Goal: Task Accomplishment & Management: Use online tool/utility

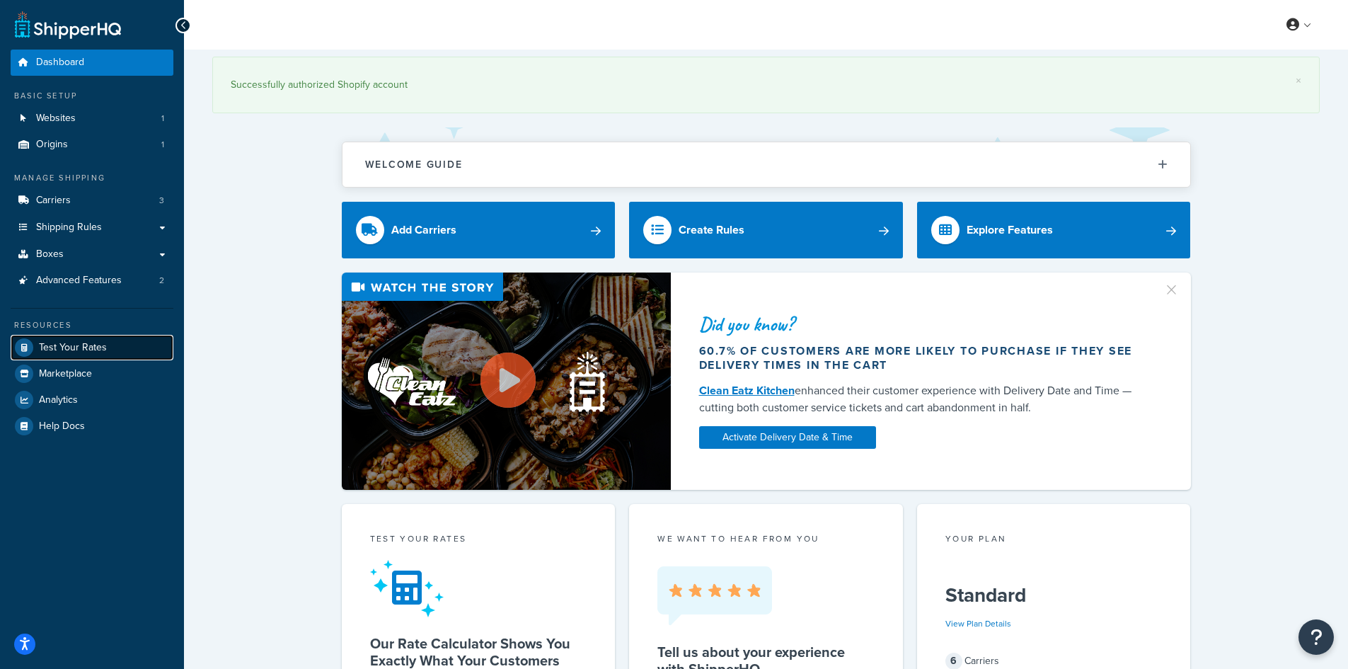
click at [107, 347] on link "Test Your Rates" at bounding box center [92, 347] width 163 height 25
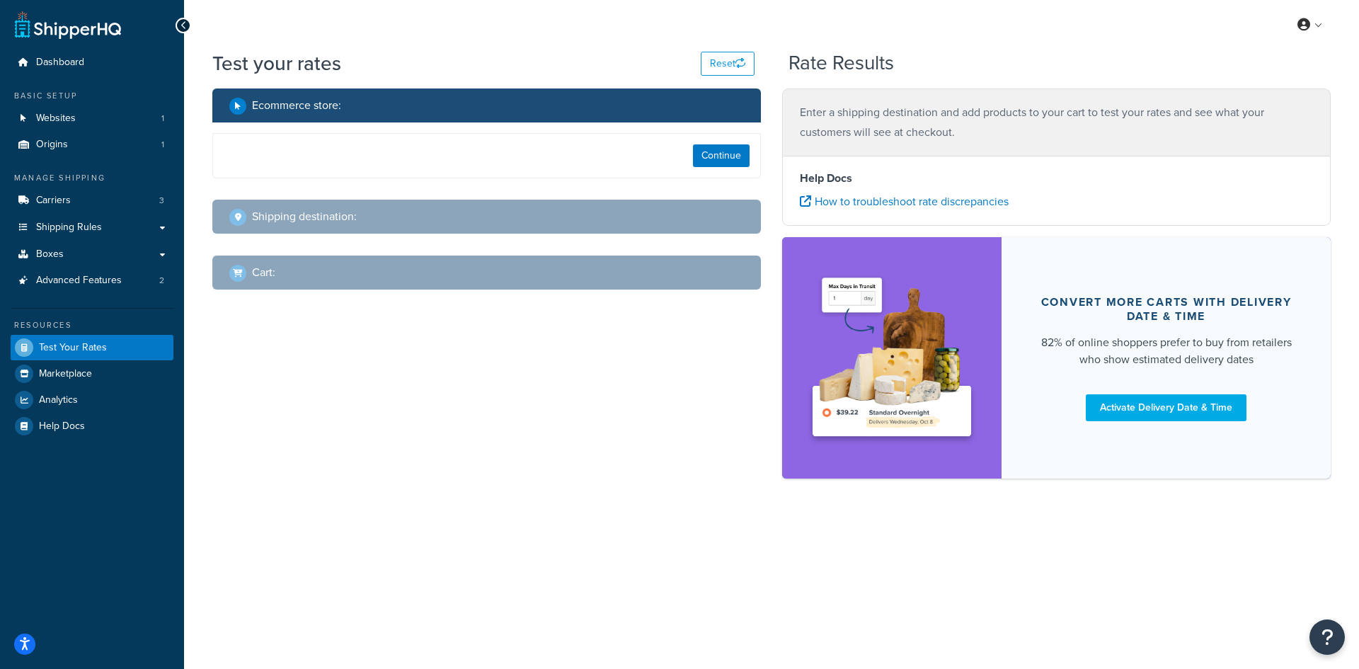
select select "[GEOGRAPHIC_DATA]"
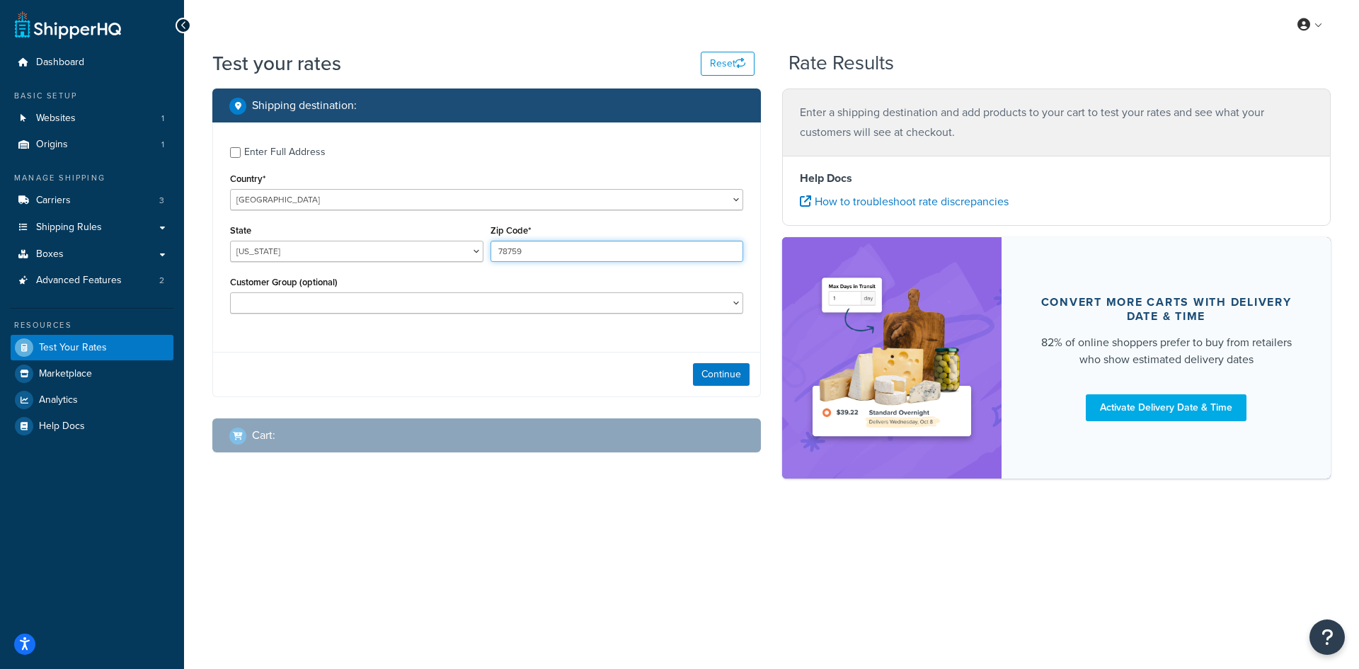
click at [532, 256] on input "78759" at bounding box center [616, 251] width 253 height 21
paste input "34601"
type input "34601"
click at [259, 251] on select "[US_STATE] [US_STATE] [US_STATE] [US_STATE] [US_STATE] Armed Forces Americas Ar…" at bounding box center [356, 251] width 253 height 21
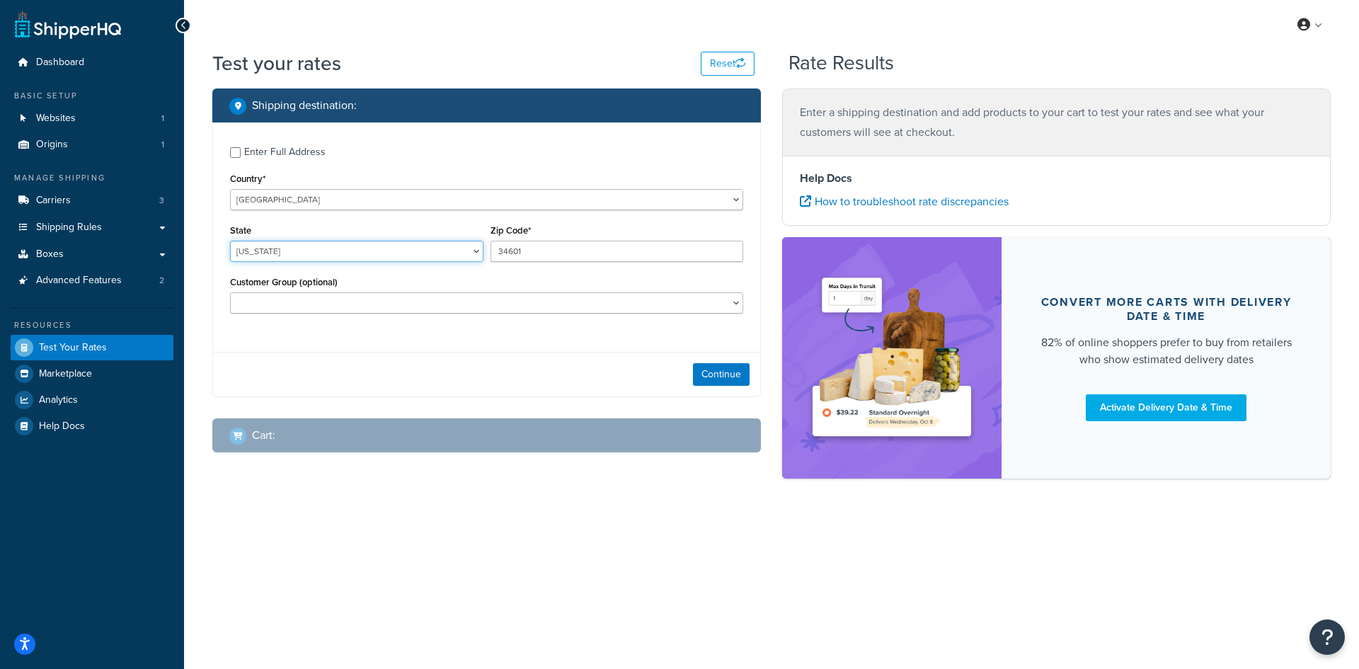
select select "FL"
click at [230, 241] on select "[US_STATE] [US_STATE] [US_STATE] [US_STATE] [US_STATE] Armed Forces Americas Ar…" at bounding box center [356, 251] width 253 height 21
click at [706, 371] on button "Continue" at bounding box center [721, 374] width 57 height 23
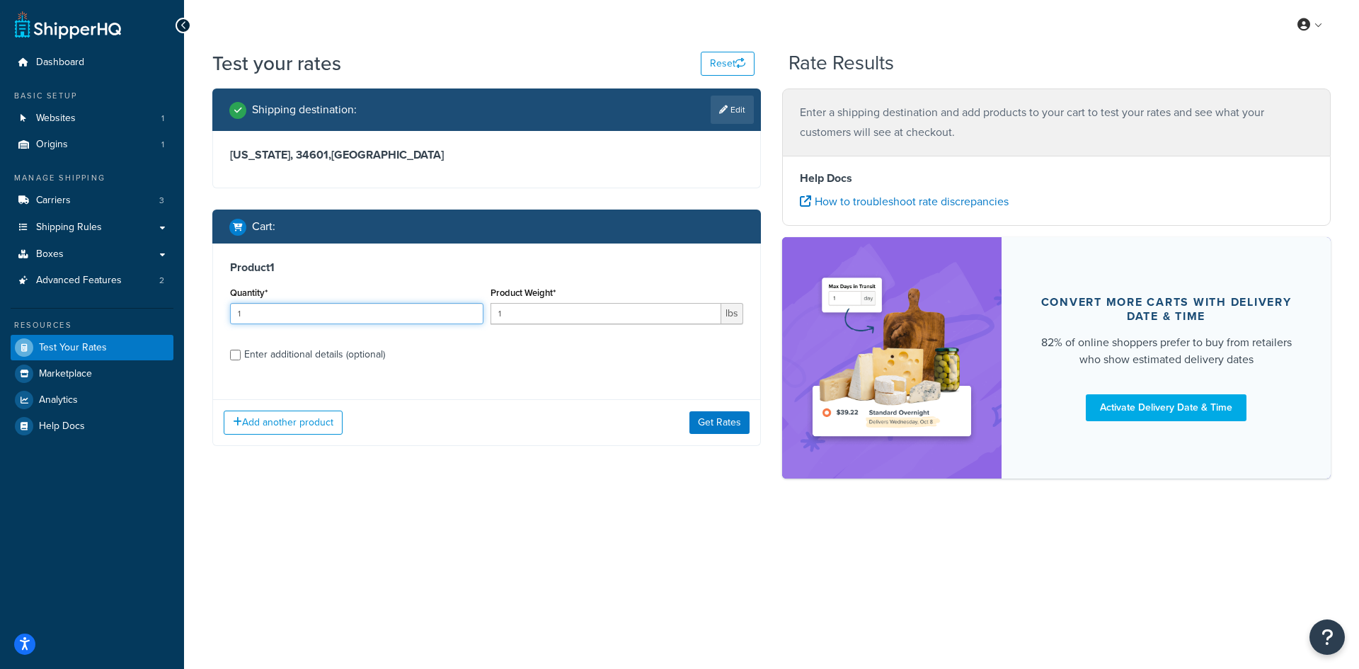
click at [336, 311] on input "1" at bounding box center [356, 313] width 253 height 21
click at [319, 304] on input "11" at bounding box center [356, 313] width 253 height 21
drag, startPoint x: 277, startPoint y: 309, endPoint x: 212, endPoint y: 309, distance: 65.1
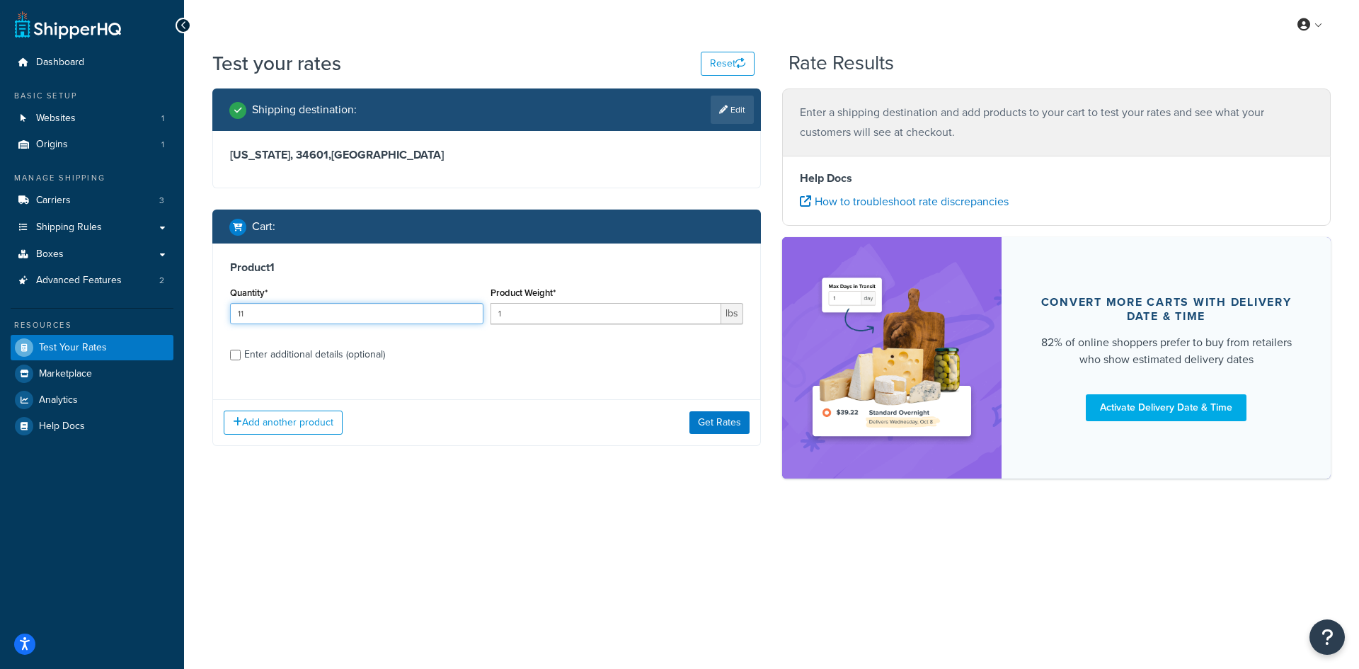
click at [212, 309] on div "Product 1 Quantity* 11 Product Weight* 1 lbs Enter additional details (optional…" at bounding box center [486, 344] width 549 height 202
type input "100"
click at [556, 306] on input "1" at bounding box center [605, 313] width 231 height 21
type input "0.06"
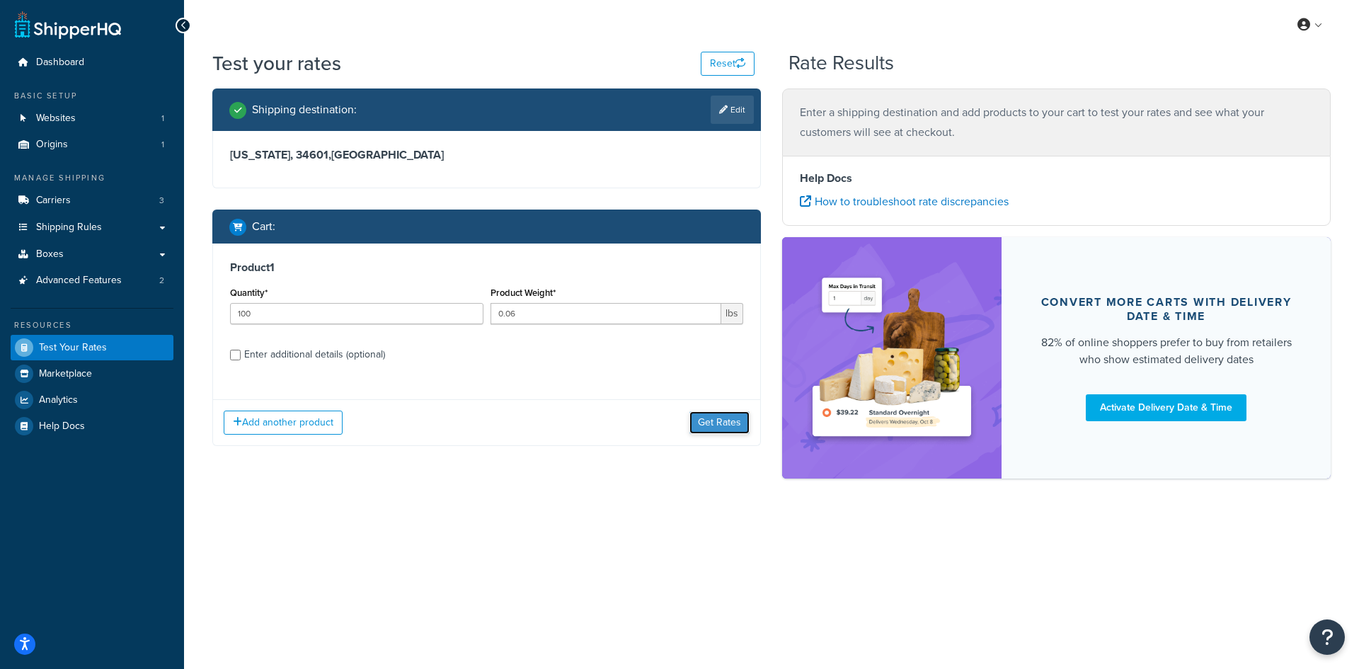
click at [704, 418] on button "Get Rates" at bounding box center [719, 422] width 60 height 23
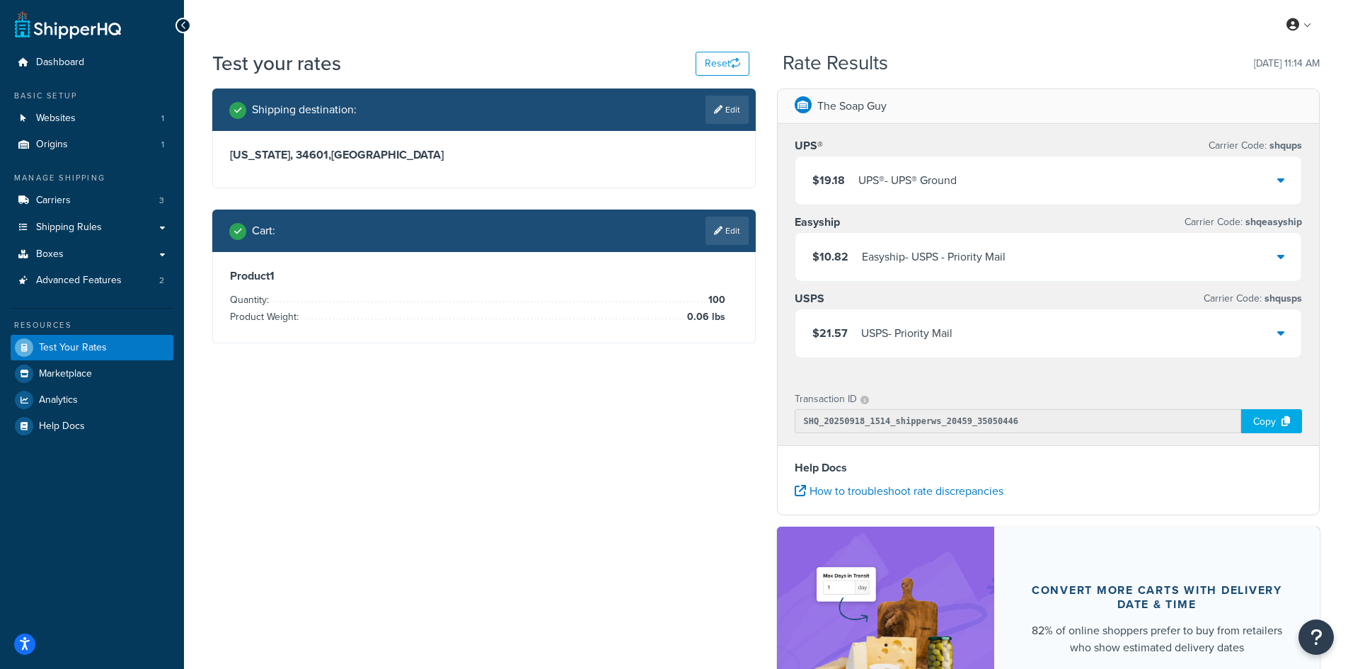
click at [866, 182] on div "UPS® - UPS® Ground" at bounding box center [908, 181] width 98 height 20
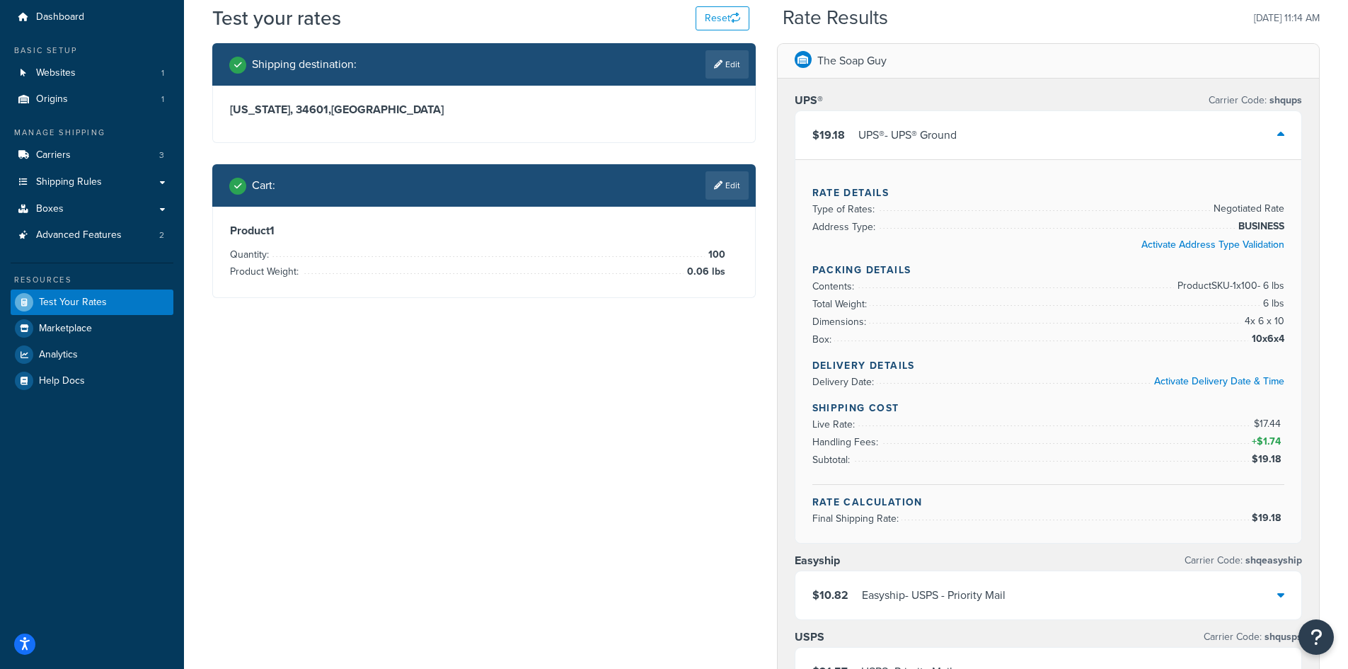
scroll to position [71, 0]
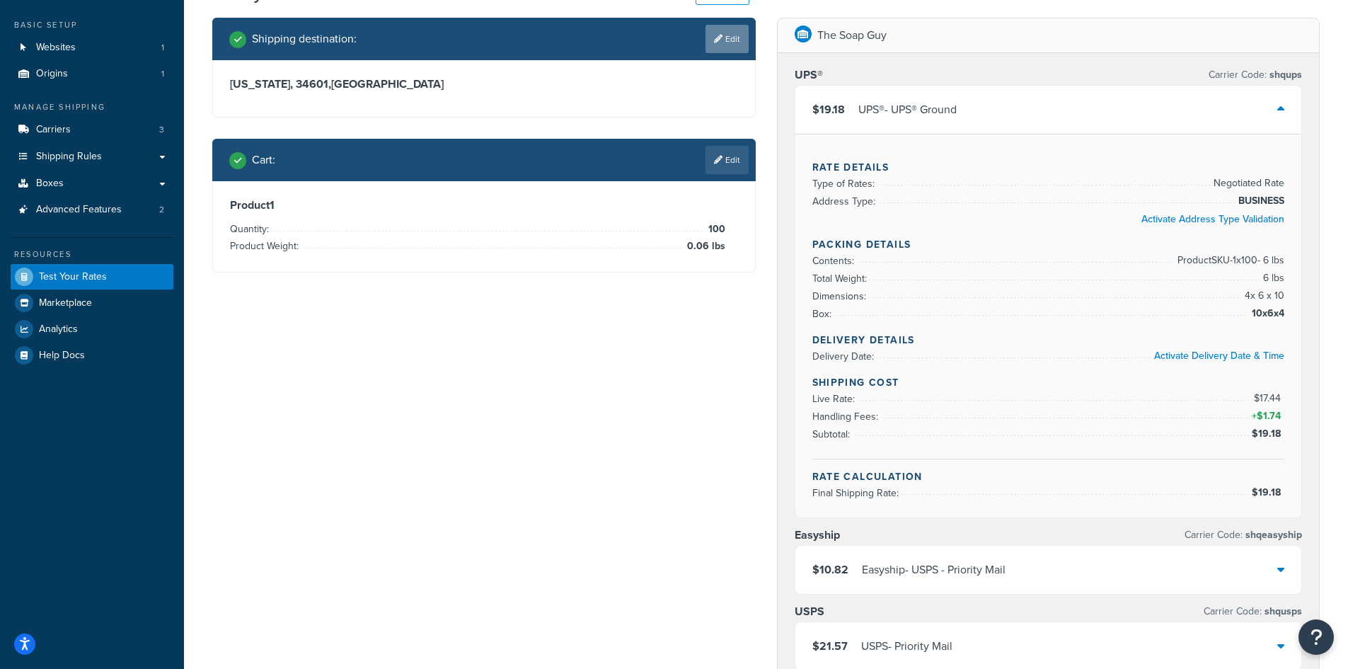
click at [723, 52] on link "Edit" at bounding box center [727, 39] width 43 height 28
select select "FL"
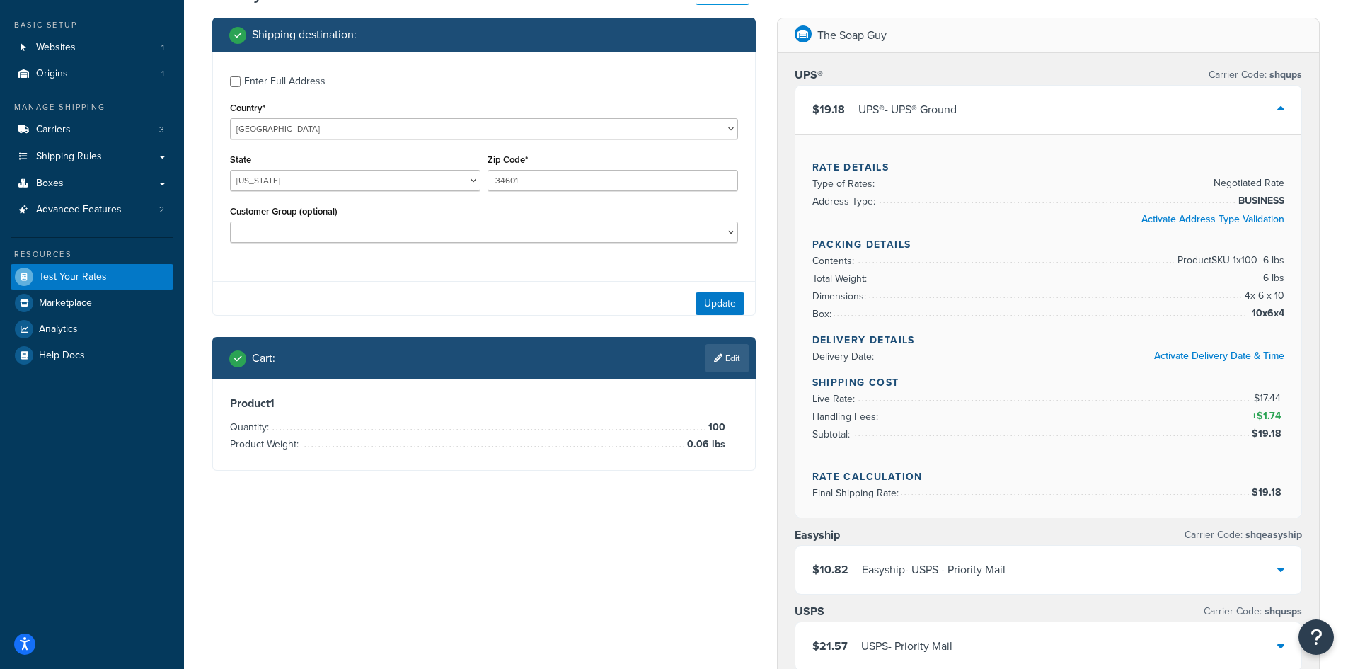
click at [637, 169] on div "Zip Code* 34601" at bounding box center [613, 170] width 251 height 41
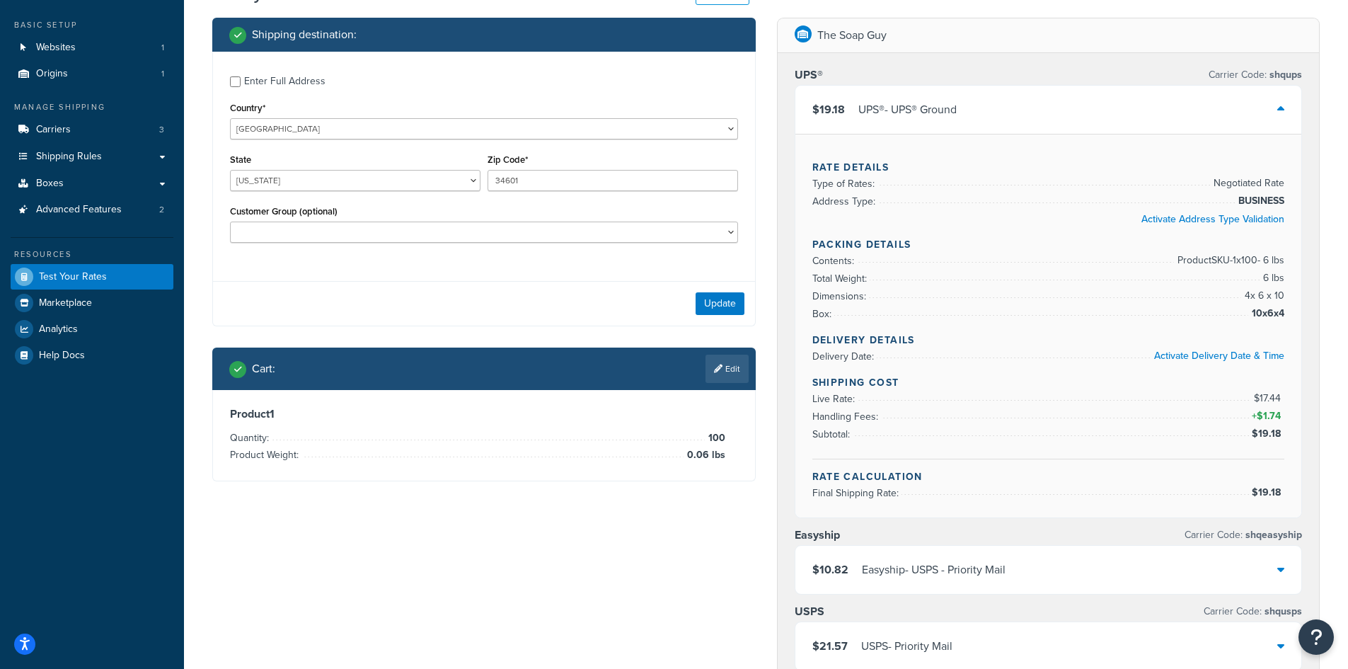
click at [637, 169] on div "Zip Code* 34601" at bounding box center [613, 170] width 251 height 41
click at [614, 175] on input "34601" at bounding box center [613, 180] width 251 height 21
paste input "21784"
type input "21784"
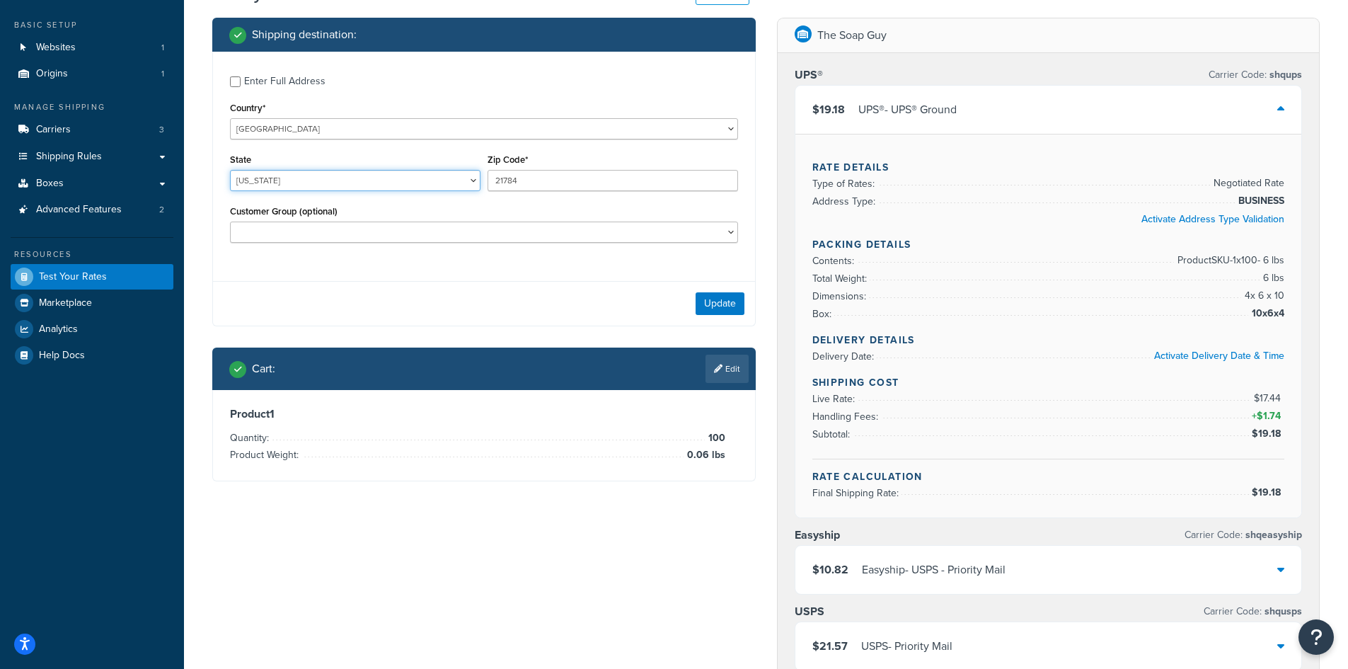
click at [249, 176] on select "[US_STATE] [US_STATE] [US_STATE] [US_STATE] [US_STATE] Armed Forces Americas Ar…" at bounding box center [355, 180] width 251 height 21
click at [289, 182] on select "[US_STATE] [US_STATE] [US_STATE] [US_STATE] [US_STATE] Armed Forces Americas Ar…" at bounding box center [355, 180] width 251 height 21
select select "MD"
click at [230, 170] on select "[US_STATE] [US_STATE] [US_STATE] [US_STATE] [US_STATE] Armed Forces Americas Ar…" at bounding box center [355, 180] width 251 height 21
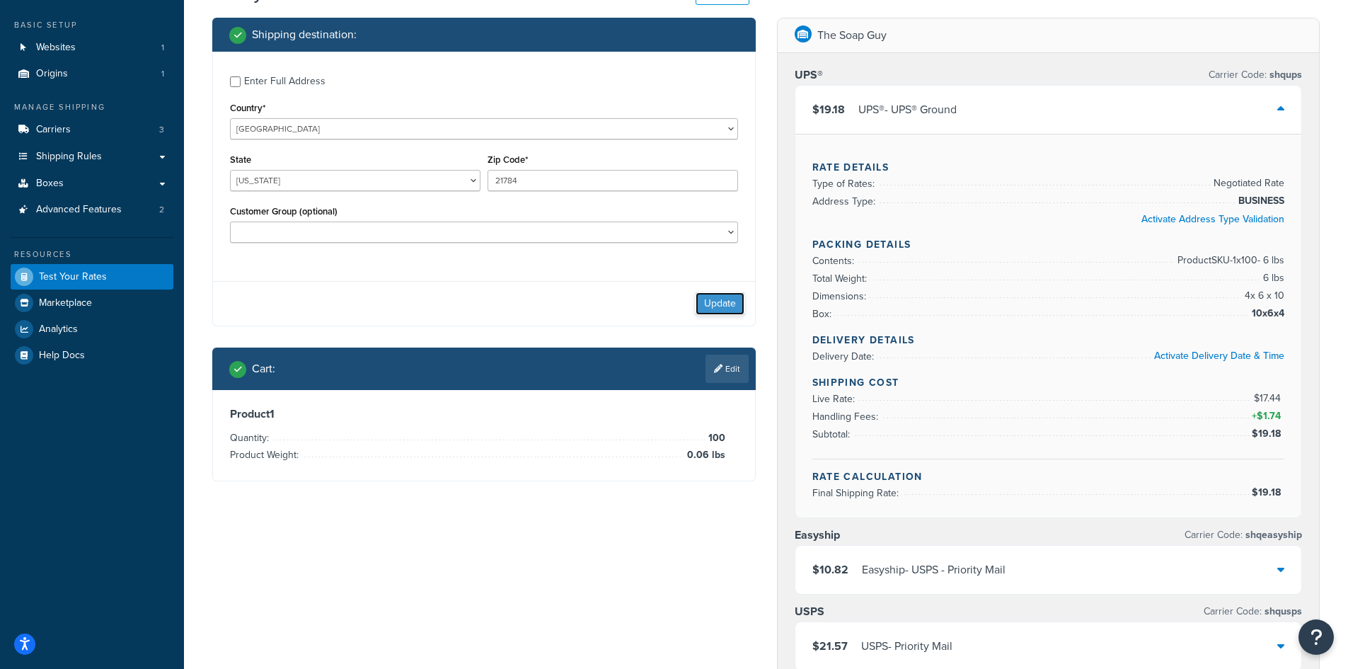
click at [704, 305] on button "Update" at bounding box center [720, 303] width 49 height 23
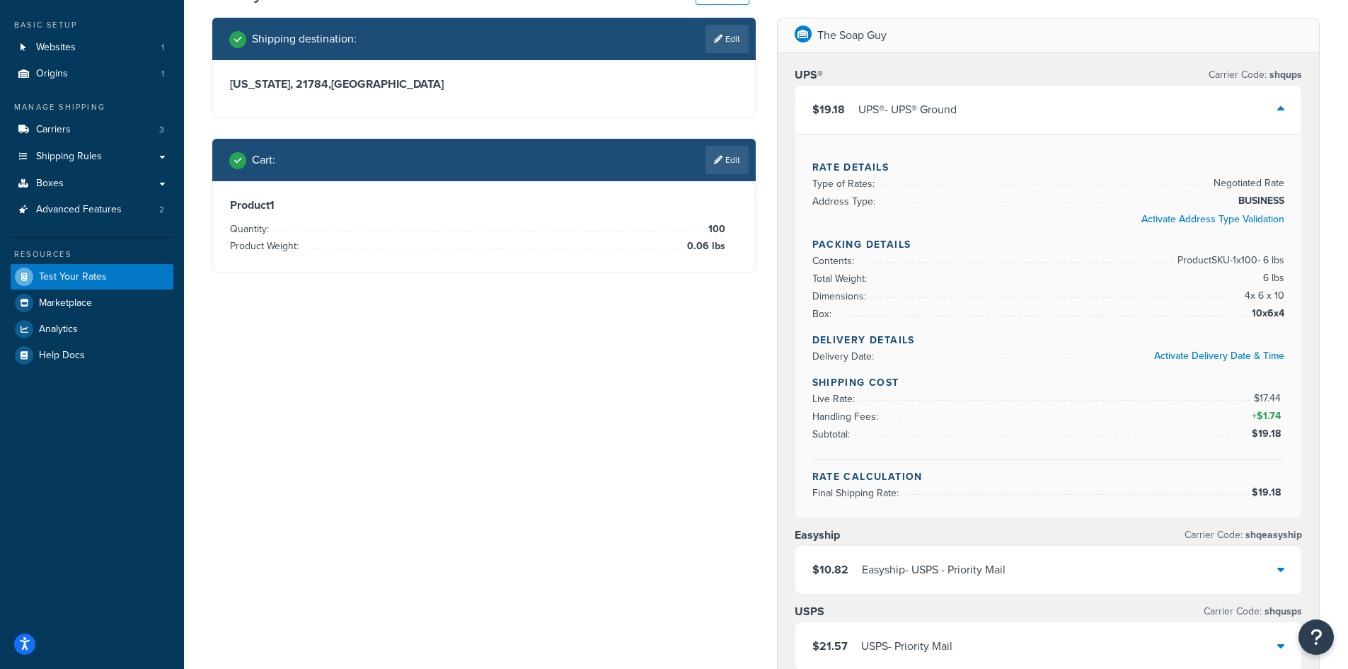
scroll to position [0, 0]
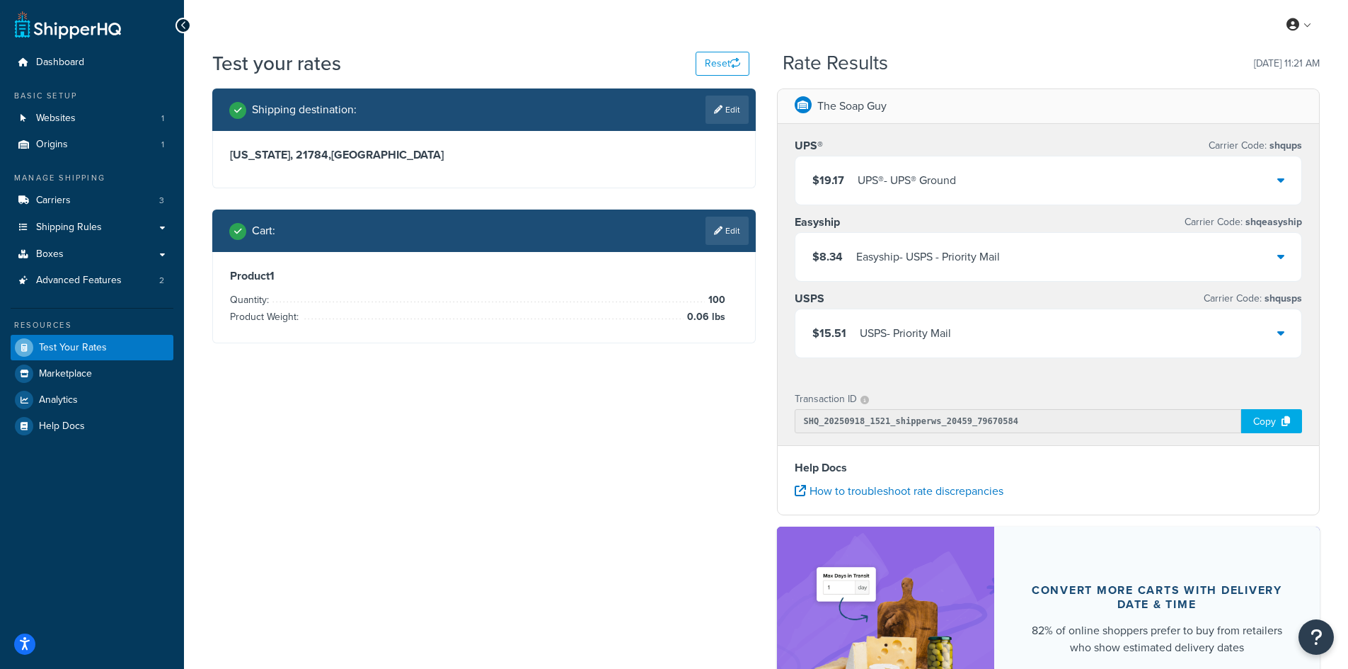
click at [728, 230] on link "Edit" at bounding box center [727, 231] width 43 height 28
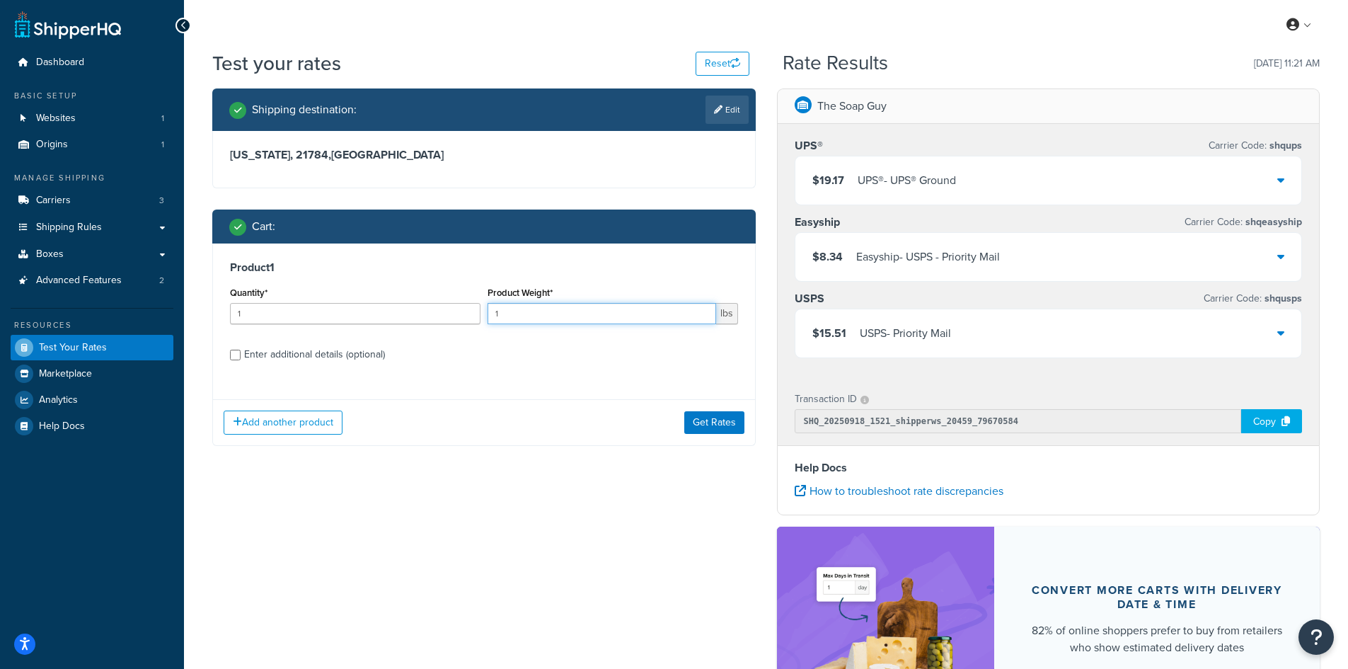
click at [572, 323] on input "1" at bounding box center [602, 313] width 229 height 21
click at [561, 309] on input "1" at bounding box center [602, 313] width 229 height 21
type input "0.41"
click at [721, 420] on button "Get Rates" at bounding box center [714, 422] width 60 height 23
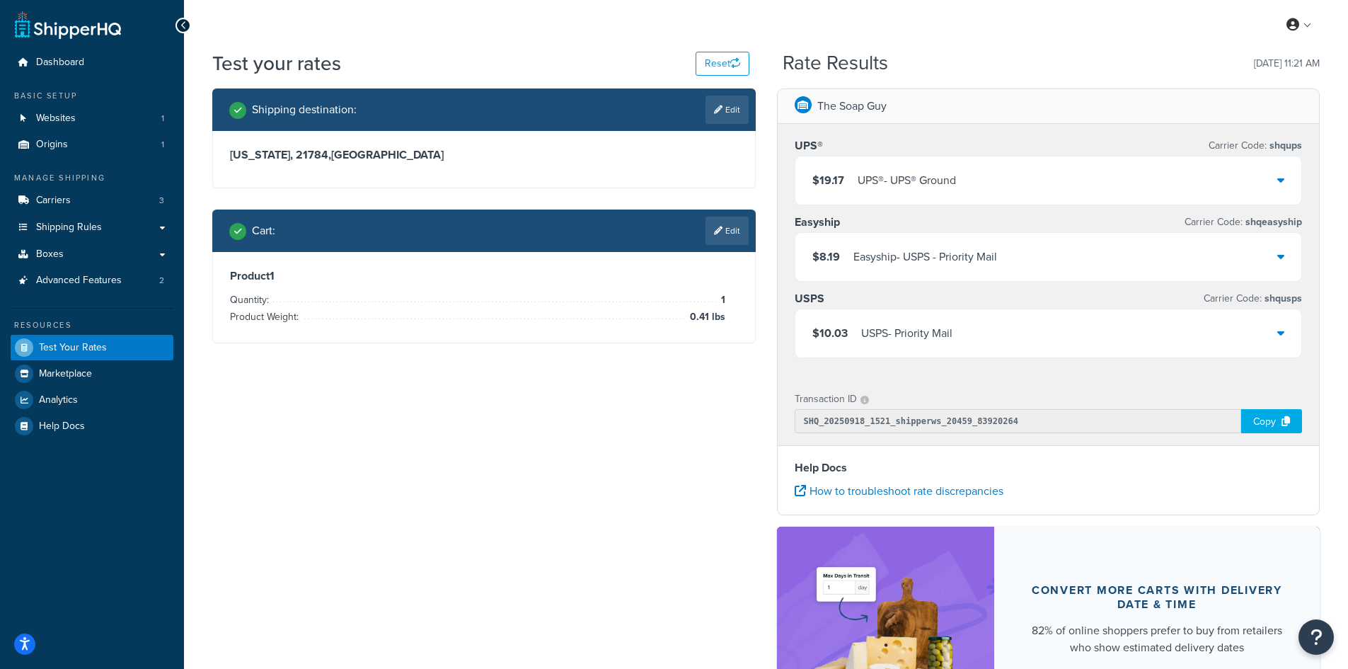
click at [1110, 166] on div "$19.17 UPS® - UPS® Ground" at bounding box center [1049, 180] width 507 height 48
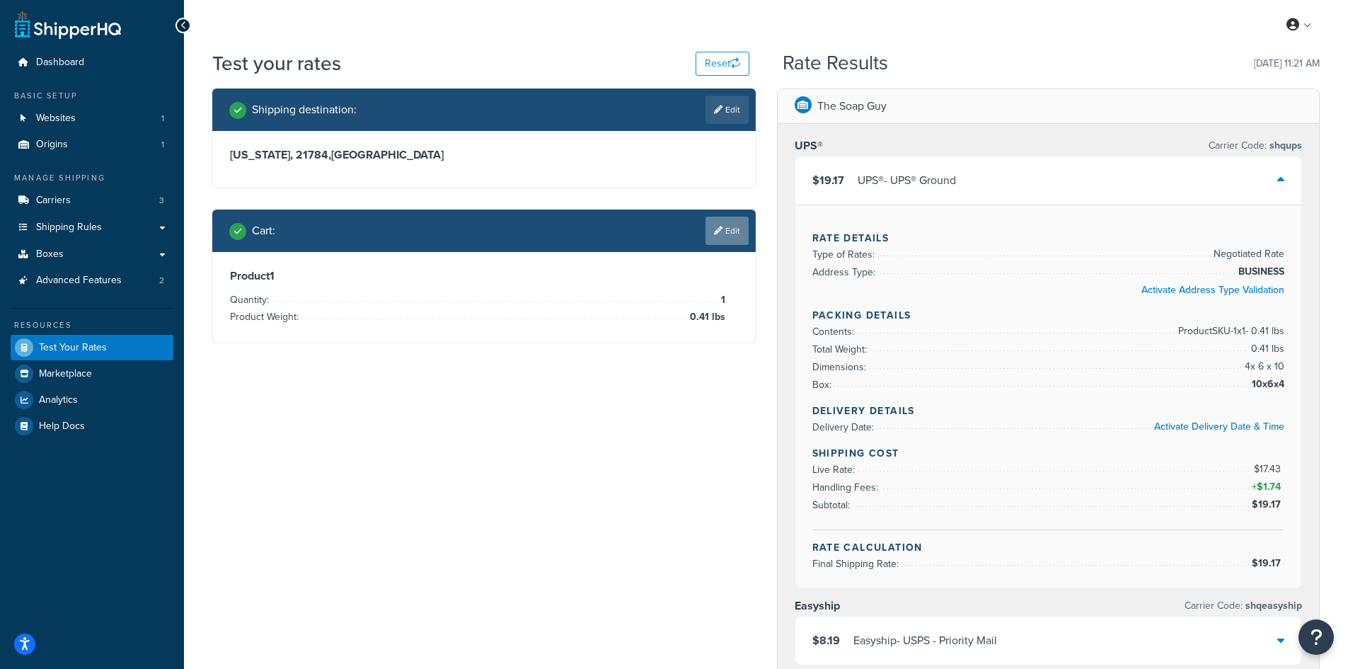
click at [713, 236] on link "Edit" at bounding box center [727, 231] width 43 height 28
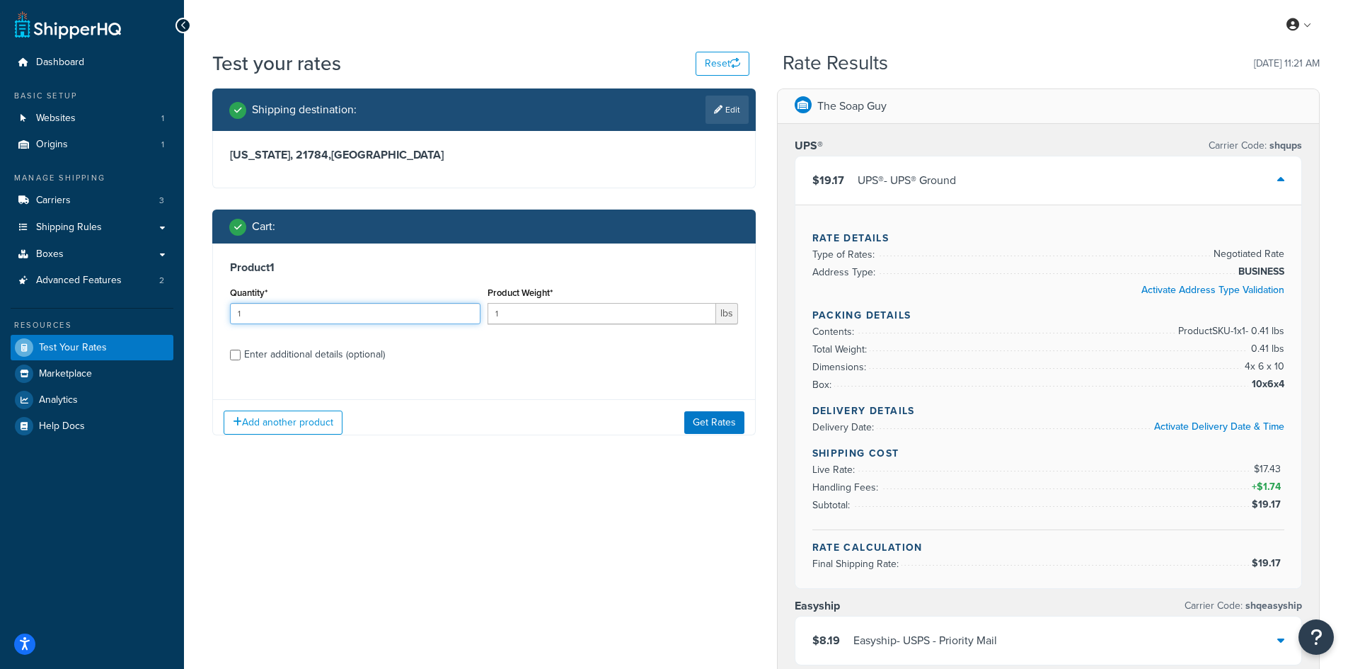
click at [259, 316] on input "1" at bounding box center [355, 313] width 251 height 21
type input "100"
click at [499, 313] on input "1" at bounding box center [602, 313] width 229 height 21
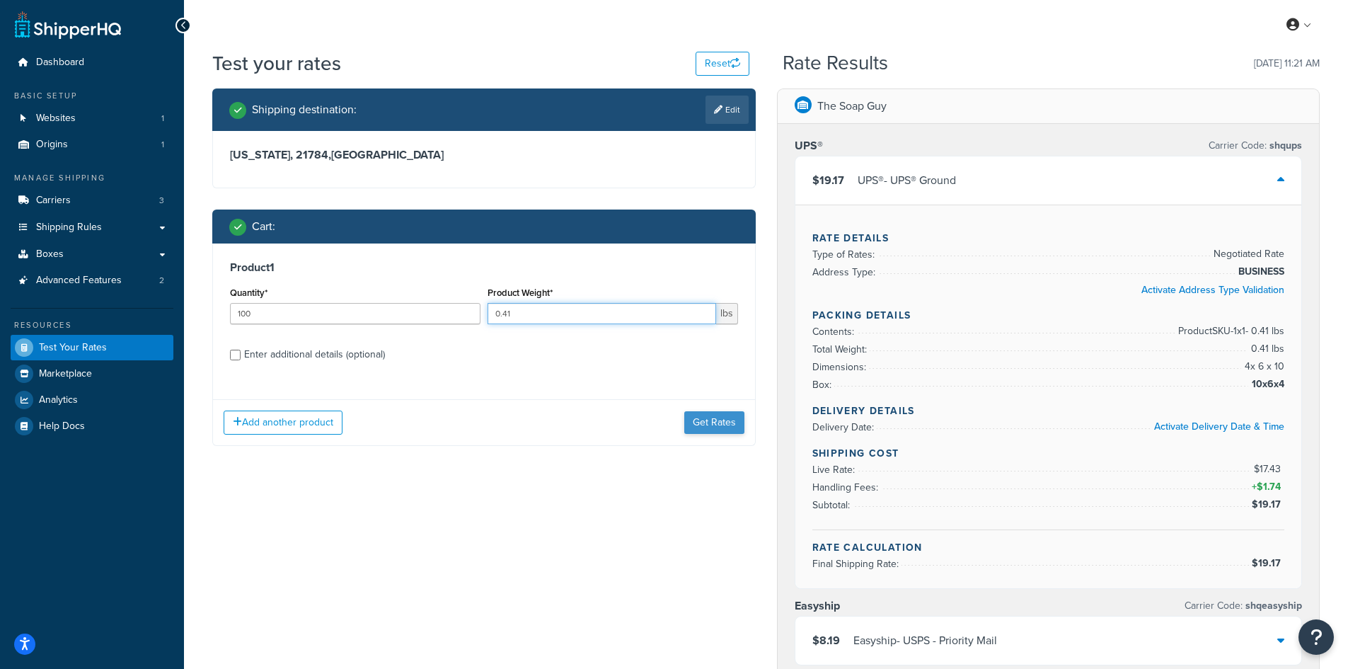
type input "0.41"
click at [717, 413] on button "Get Rates" at bounding box center [714, 422] width 60 height 23
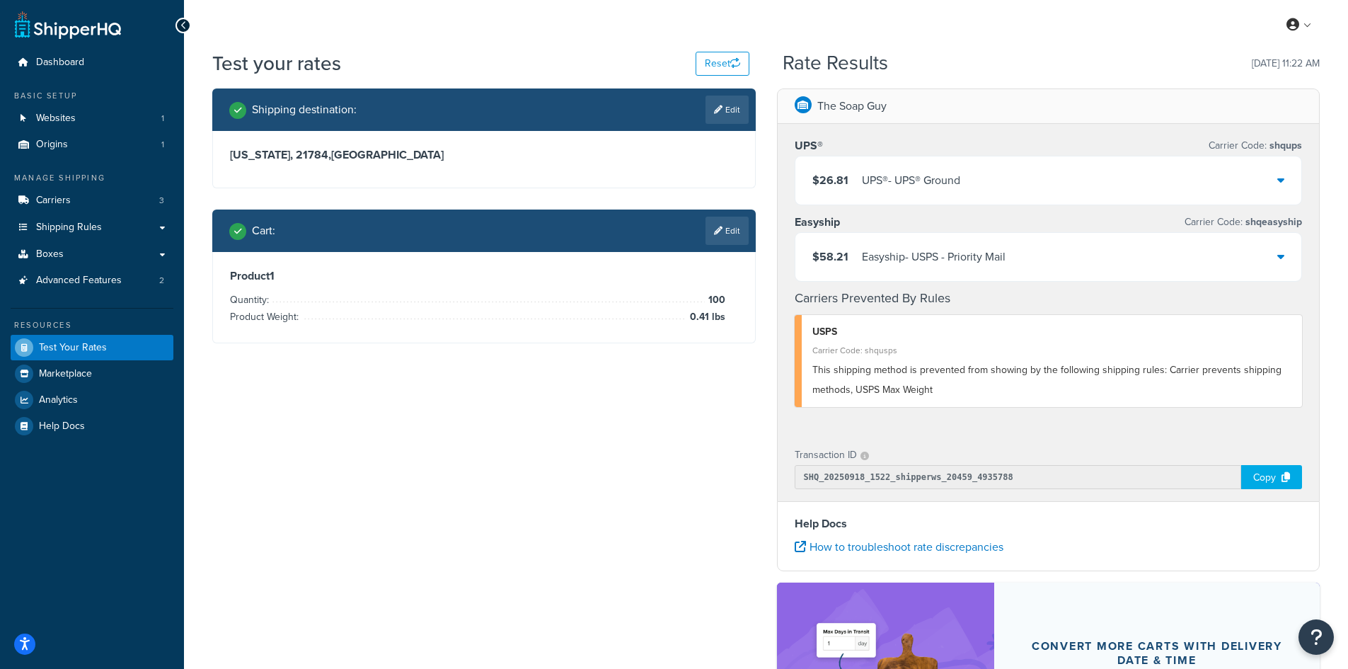
click at [914, 183] on div "UPS® - UPS® Ground" at bounding box center [911, 181] width 98 height 20
